Goal: Transaction & Acquisition: Purchase product/service

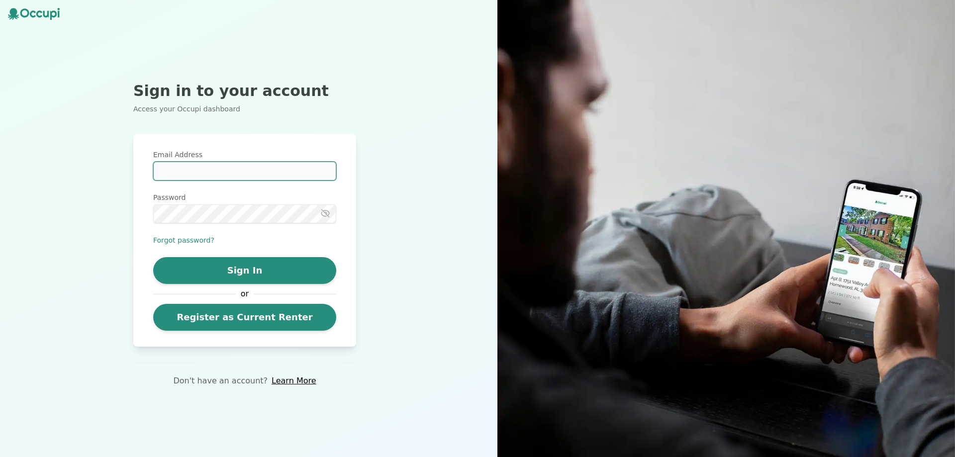
click at [241, 177] on input "Email Address" at bounding box center [244, 171] width 183 height 19
type input "**********"
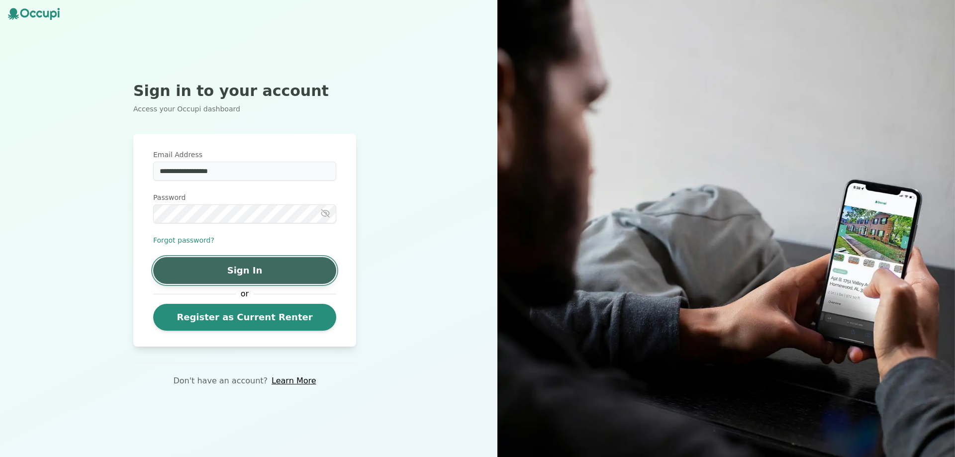
click at [267, 266] on button "Sign In" at bounding box center [244, 270] width 183 height 27
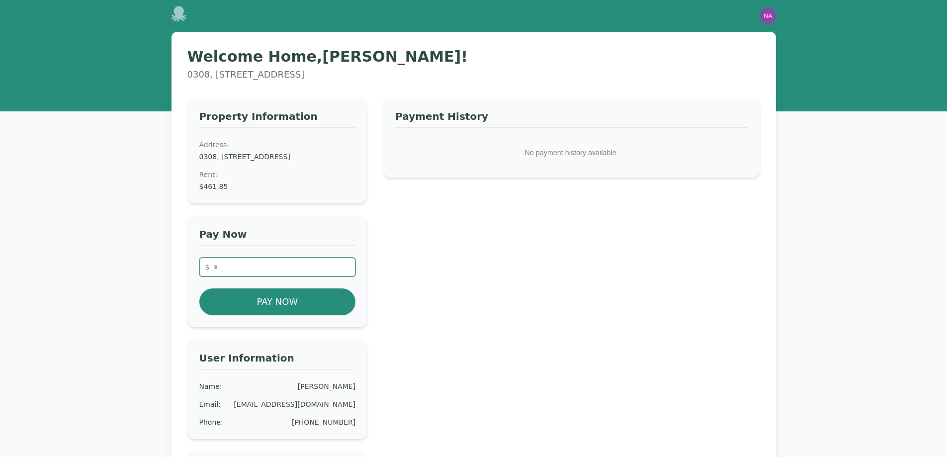
click at [267, 276] on input "number" at bounding box center [277, 267] width 157 height 19
type input "******"
click at [304, 303] on button "Pay Now" at bounding box center [277, 301] width 157 height 27
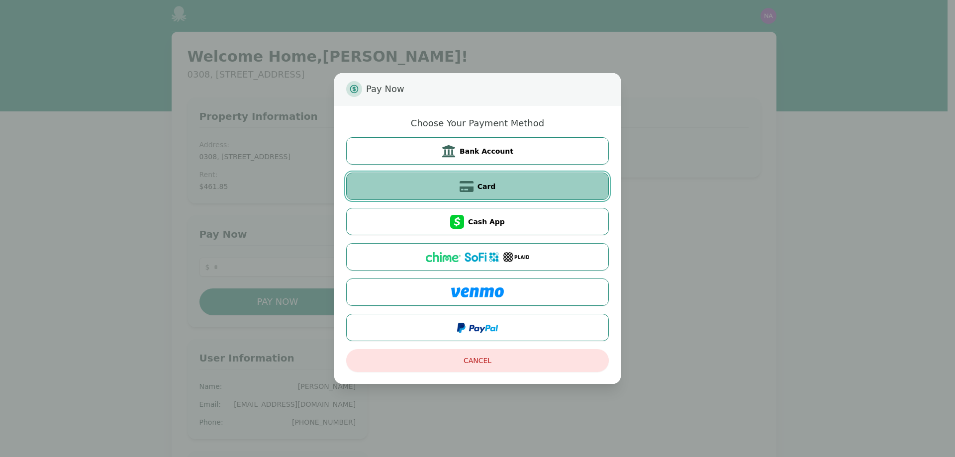
click at [541, 179] on button "Card" at bounding box center [477, 186] width 263 height 27
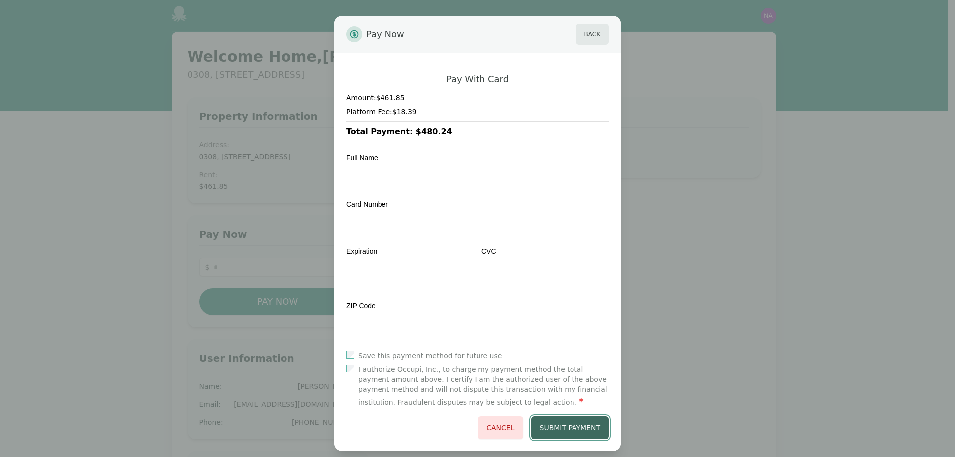
click at [551, 427] on button "Submit Payment" at bounding box center [570, 427] width 78 height 23
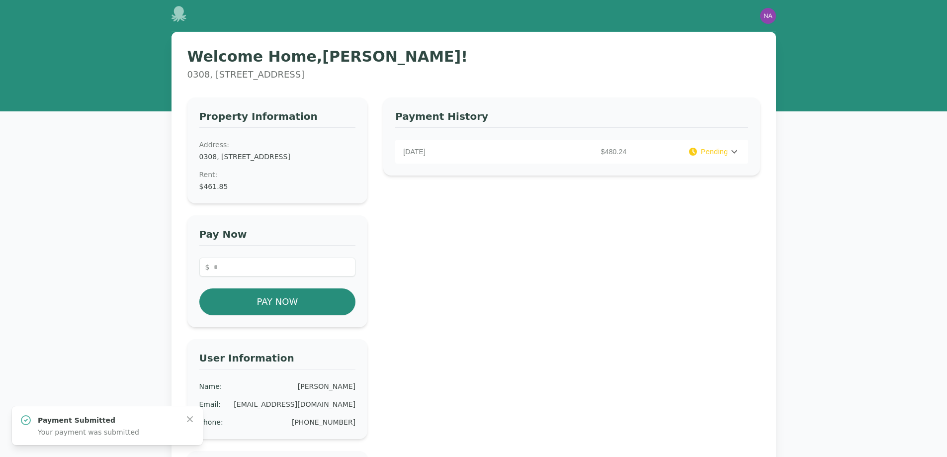
click at [737, 155] on icon at bounding box center [735, 152] width 12 height 12
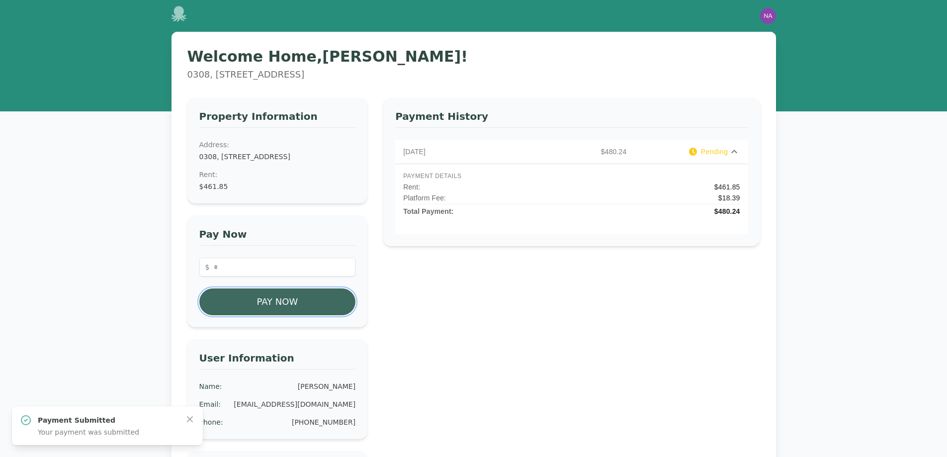
click at [320, 315] on button "Pay Now" at bounding box center [277, 301] width 157 height 27
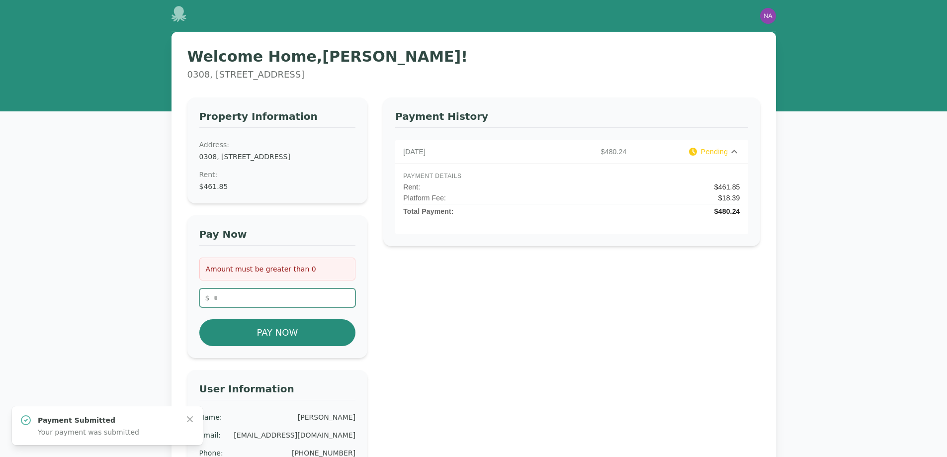
click at [320, 307] on input "number" at bounding box center [277, 297] width 157 height 19
type input "*"
click at [298, 346] on button "Pay Now" at bounding box center [277, 332] width 157 height 27
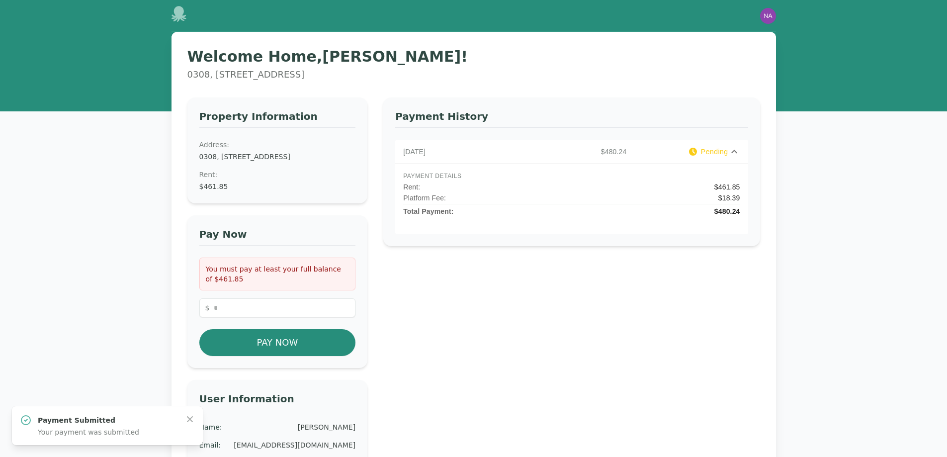
click at [735, 153] on icon at bounding box center [735, 152] width 12 height 12
click at [735, 153] on icon at bounding box center [735, 151] width 6 height 3
click at [705, 153] on span "Pending" at bounding box center [714, 152] width 27 height 10
click at [695, 150] on icon at bounding box center [693, 152] width 8 height 8
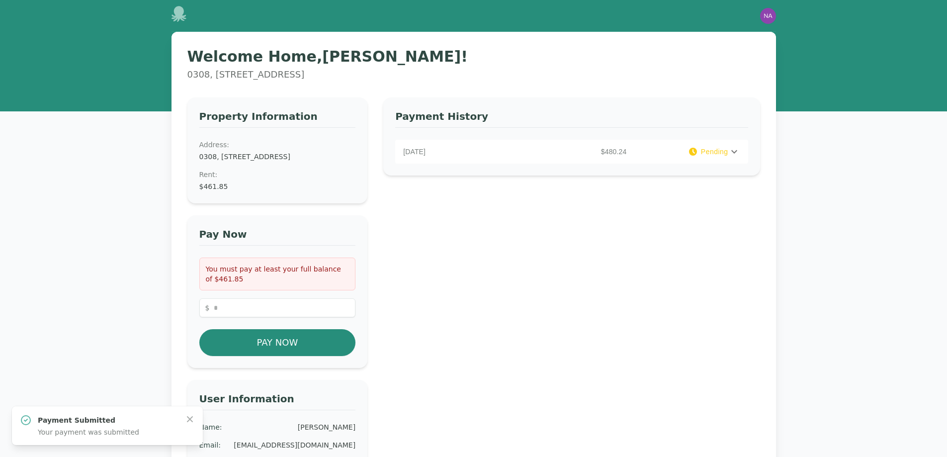
drag, startPoint x: 614, startPoint y: 153, endPoint x: 575, endPoint y: 117, distance: 52.8
click at [575, 120] on h3 "Payment History" at bounding box center [571, 118] width 353 height 18
